Goal: Find specific page/section: Find specific page/section

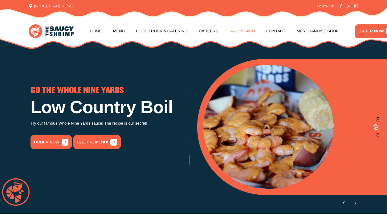
click at [246, 33] on link "Saucy Swim" at bounding box center [242, 30] width 26 height 23
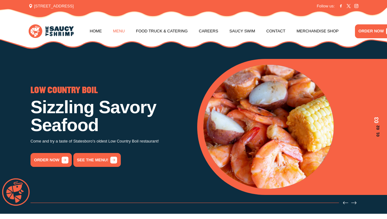
click at [115, 31] on link "Menu" at bounding box center [119, 30] width 12 height 23
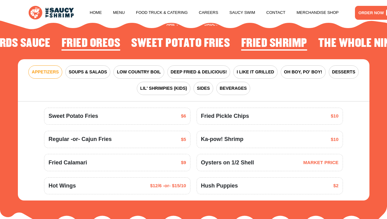
scroll to position [633, 0]
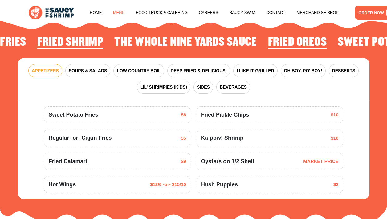
click at [116, 13] on link "Menu" at bounding box center [119, 12] width 12 height 23
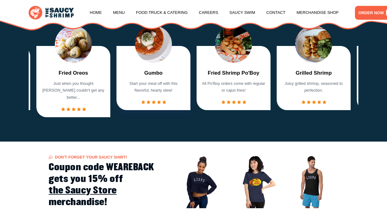
scroll to position [417, 0]
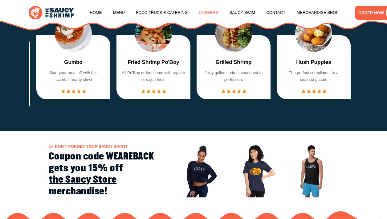
click at [208, 13] on link "Careers" at bounding box center [208, 12] width 19 height 23
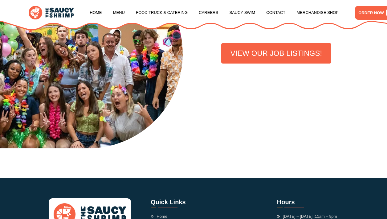
scroll to position [154, 0]
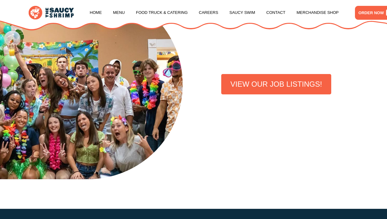
click at [266, 87] on link "VIEW OUR JOB LISTINGS!" at bounding box center [276, 84] width 110 height 20
